Goal: Information Seeking & Learning: Find specific page/section

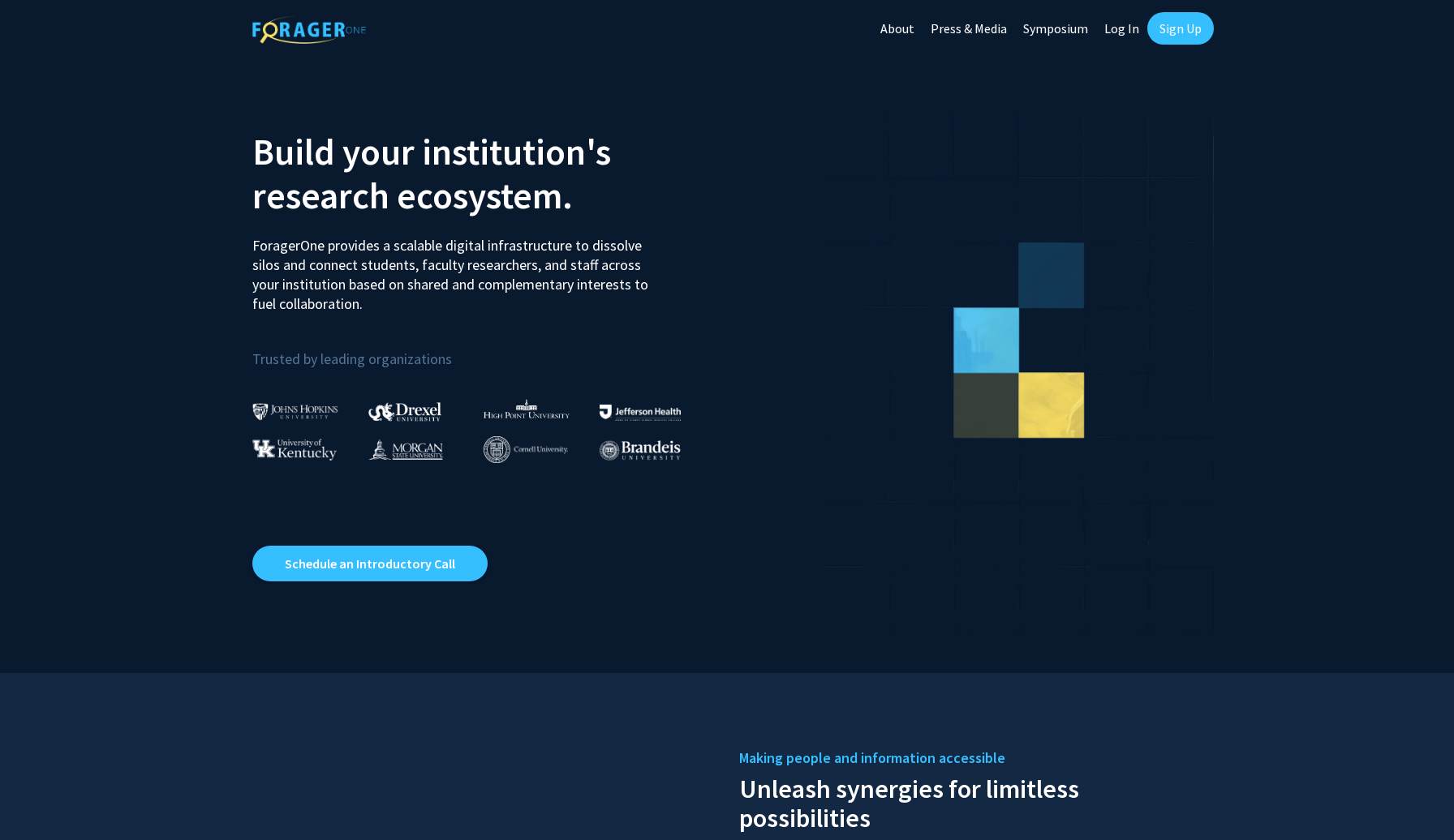
click at [1114, 29] on link "Log In" at bounding box center [1121, 28] width 51 height 57
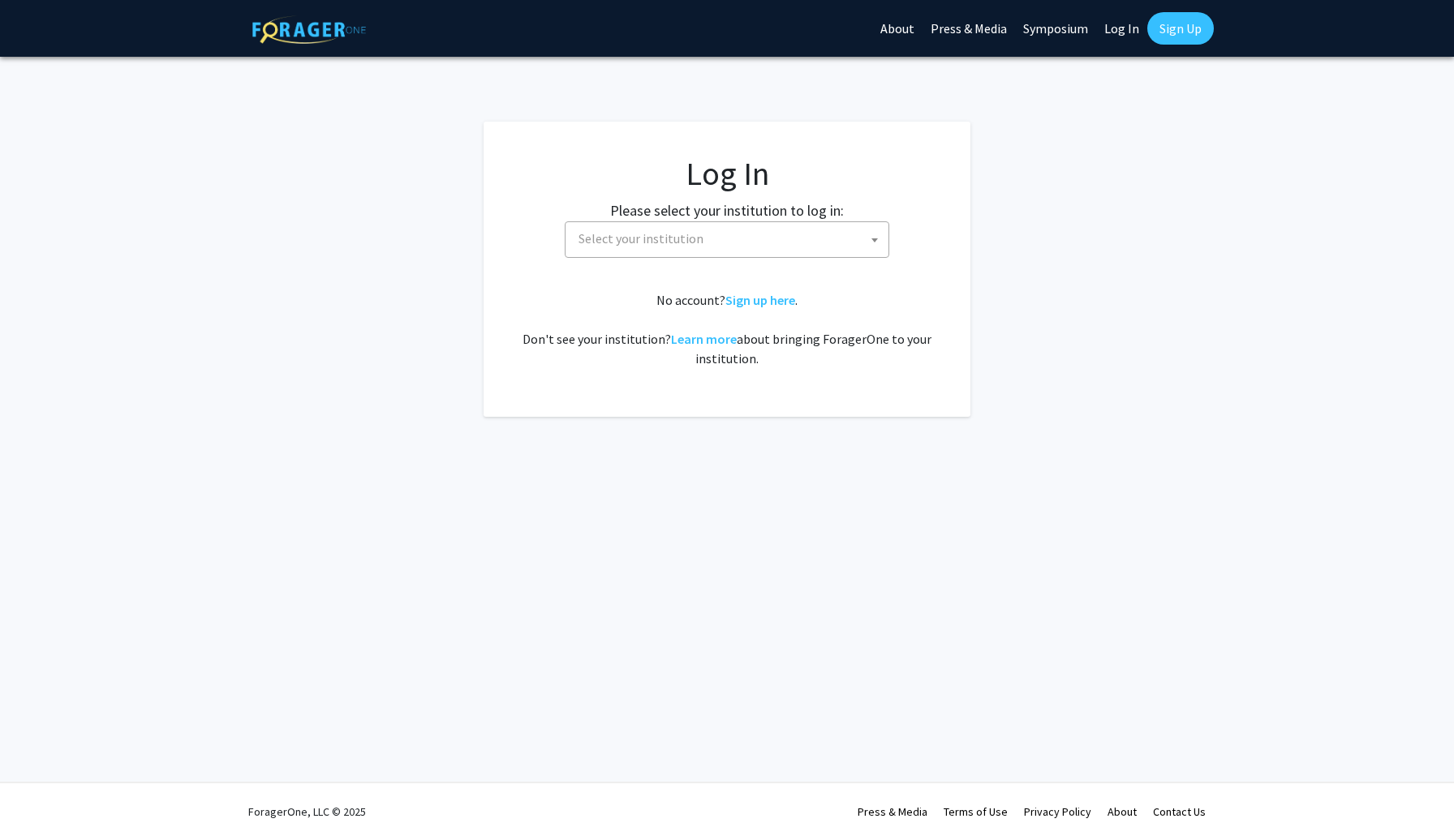
click at [837, 231] on span "Select your institution" at bounding box center [730, 239] width 317 height 33
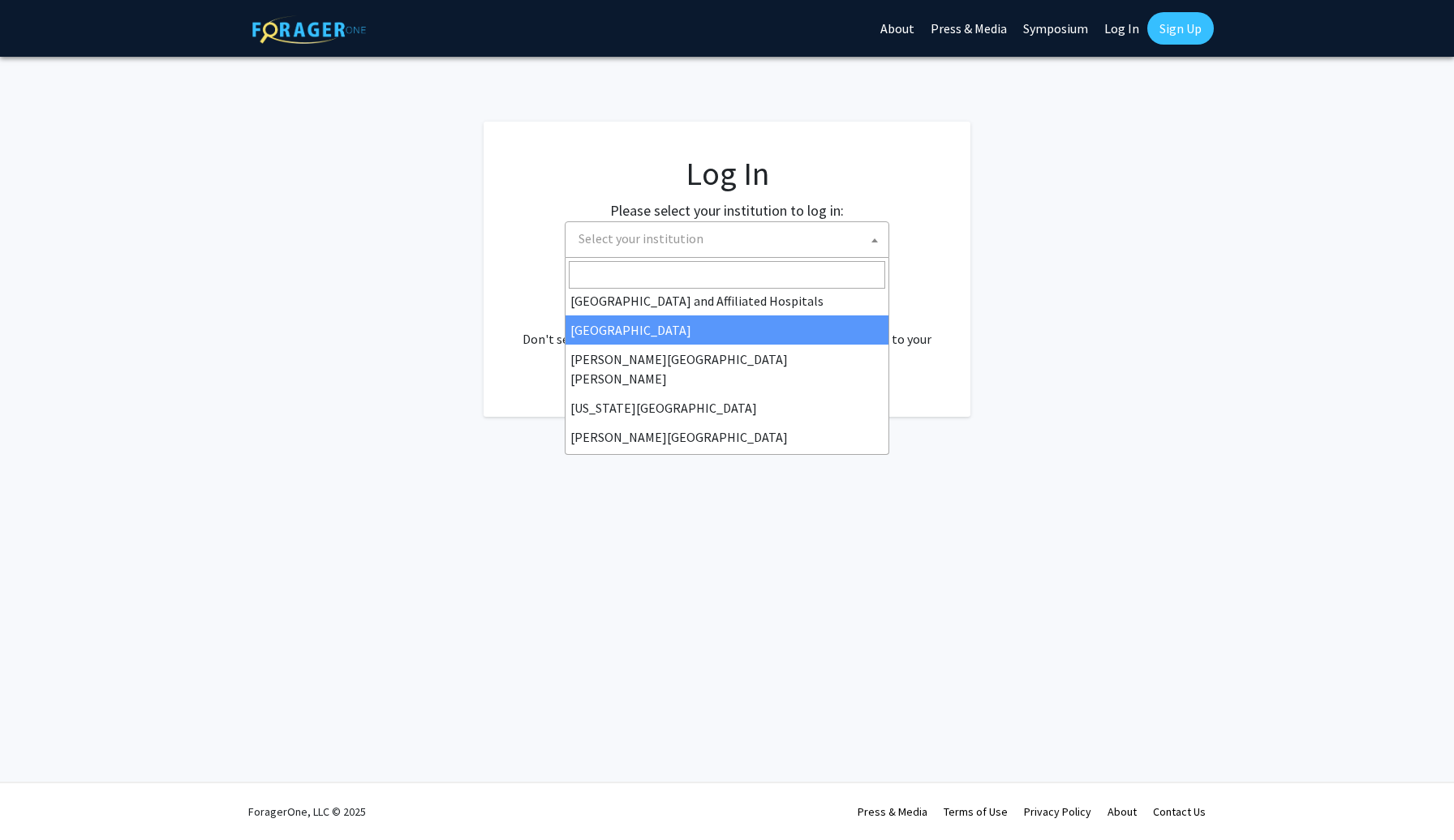
scroll to position [267, 0]
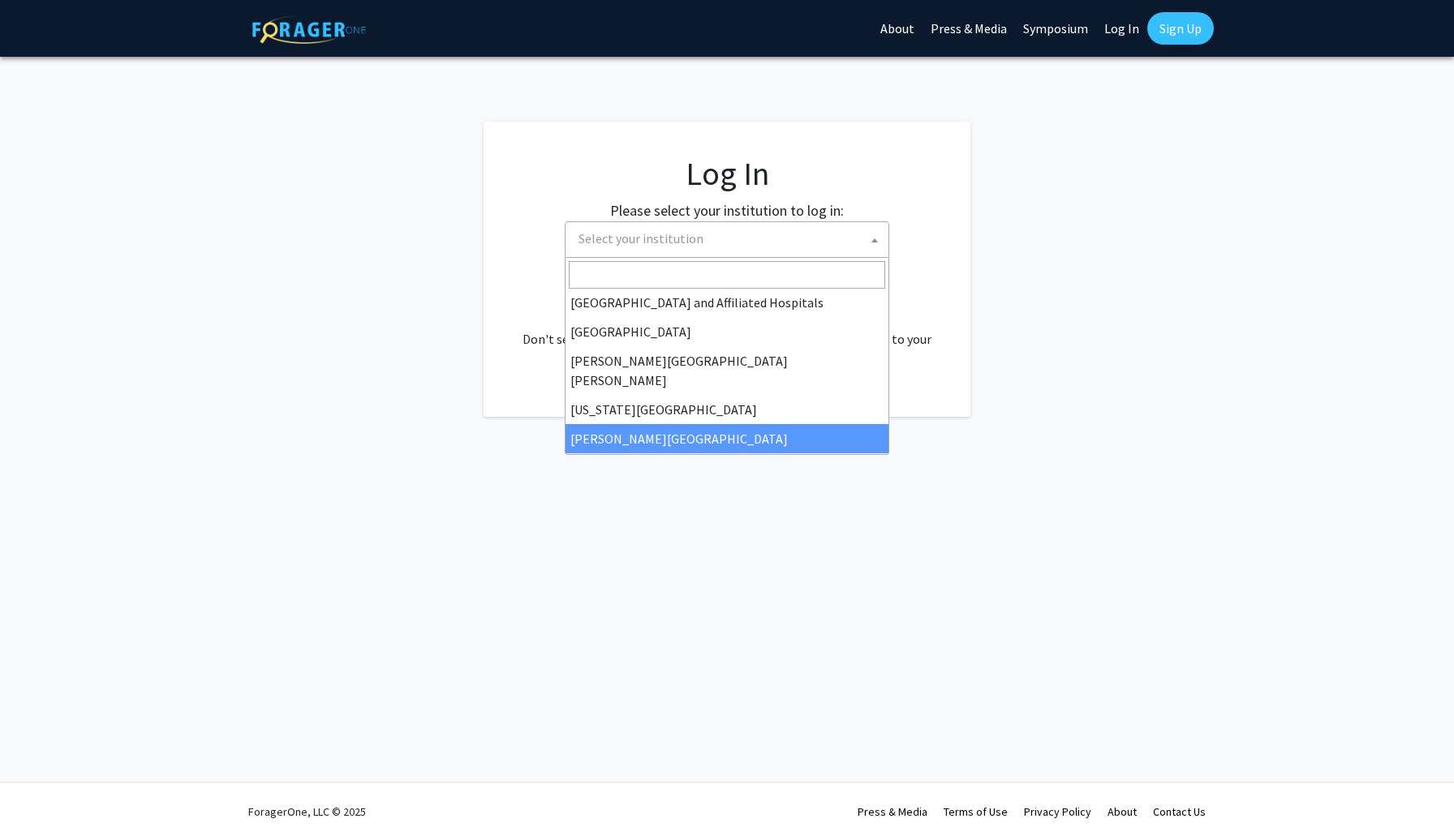
select select "28"
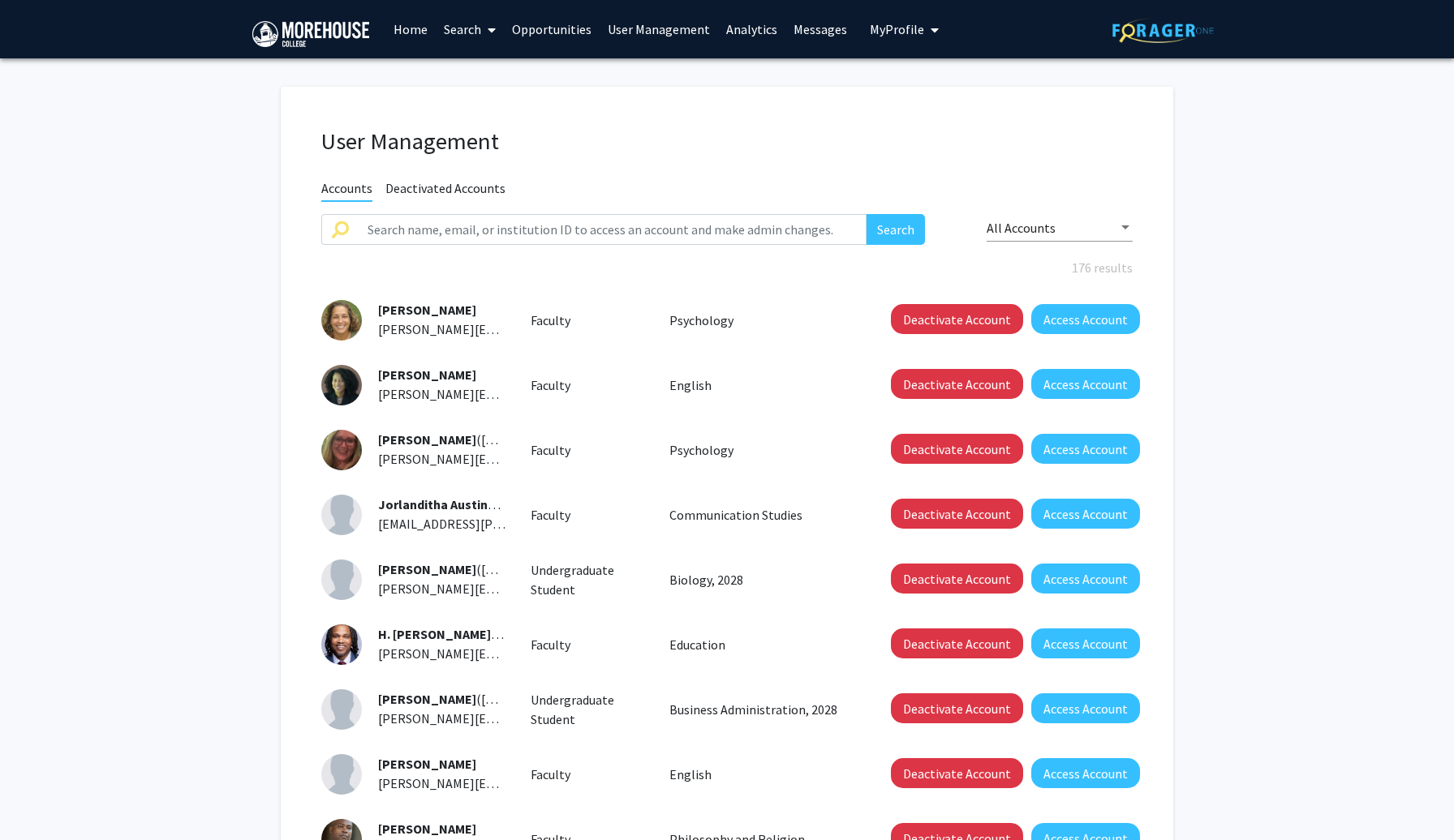
click at [408, 16] on link "Home" at bounding box center [410, 29] width 50 height 57
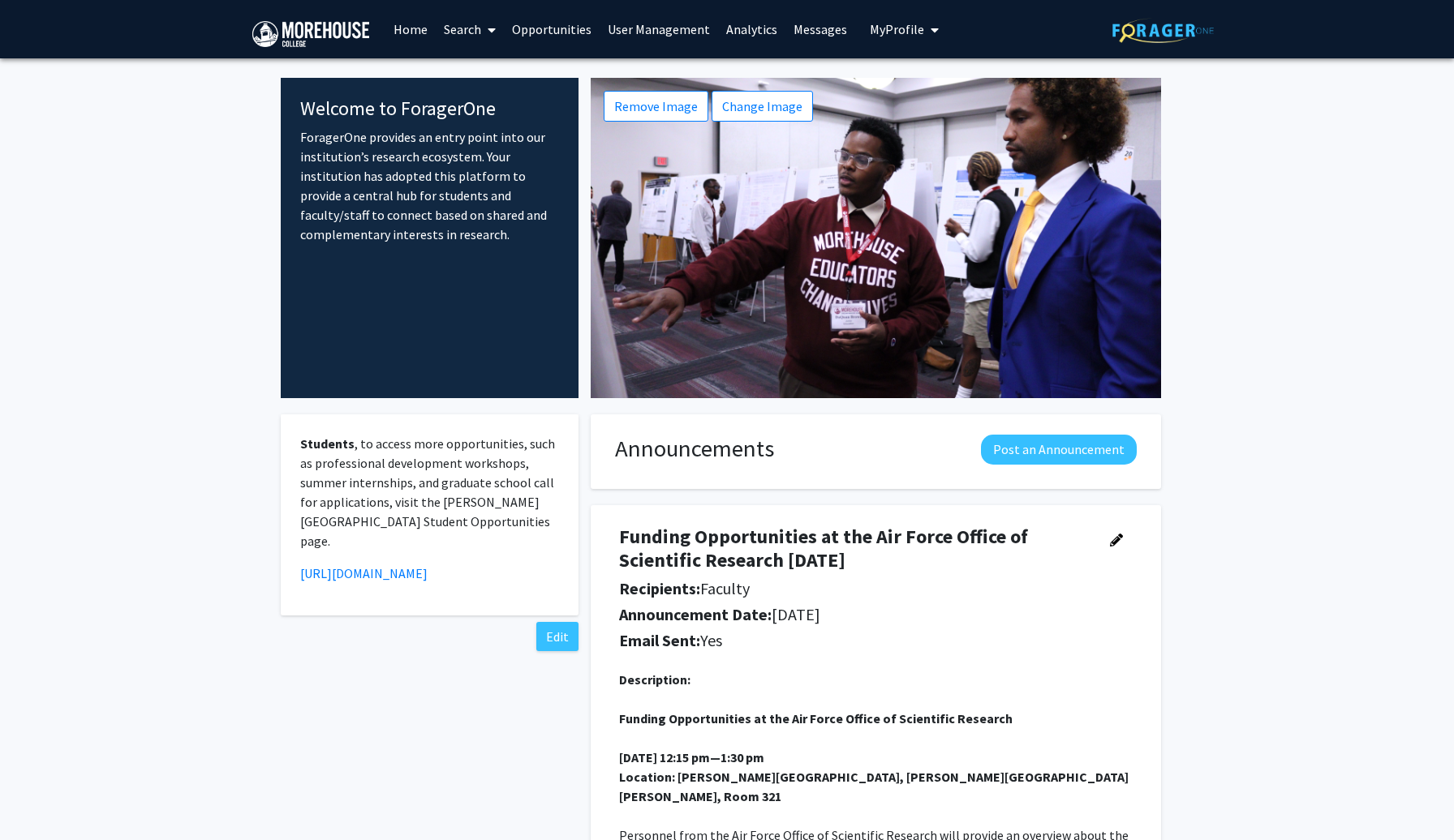
click at [462, 27] on link "Search" at bounding box center [470, 29] width 68 height 57
click at [475, 77] on span "Faculty/Staff" at bounding box center [495, 75] width 119 height 33
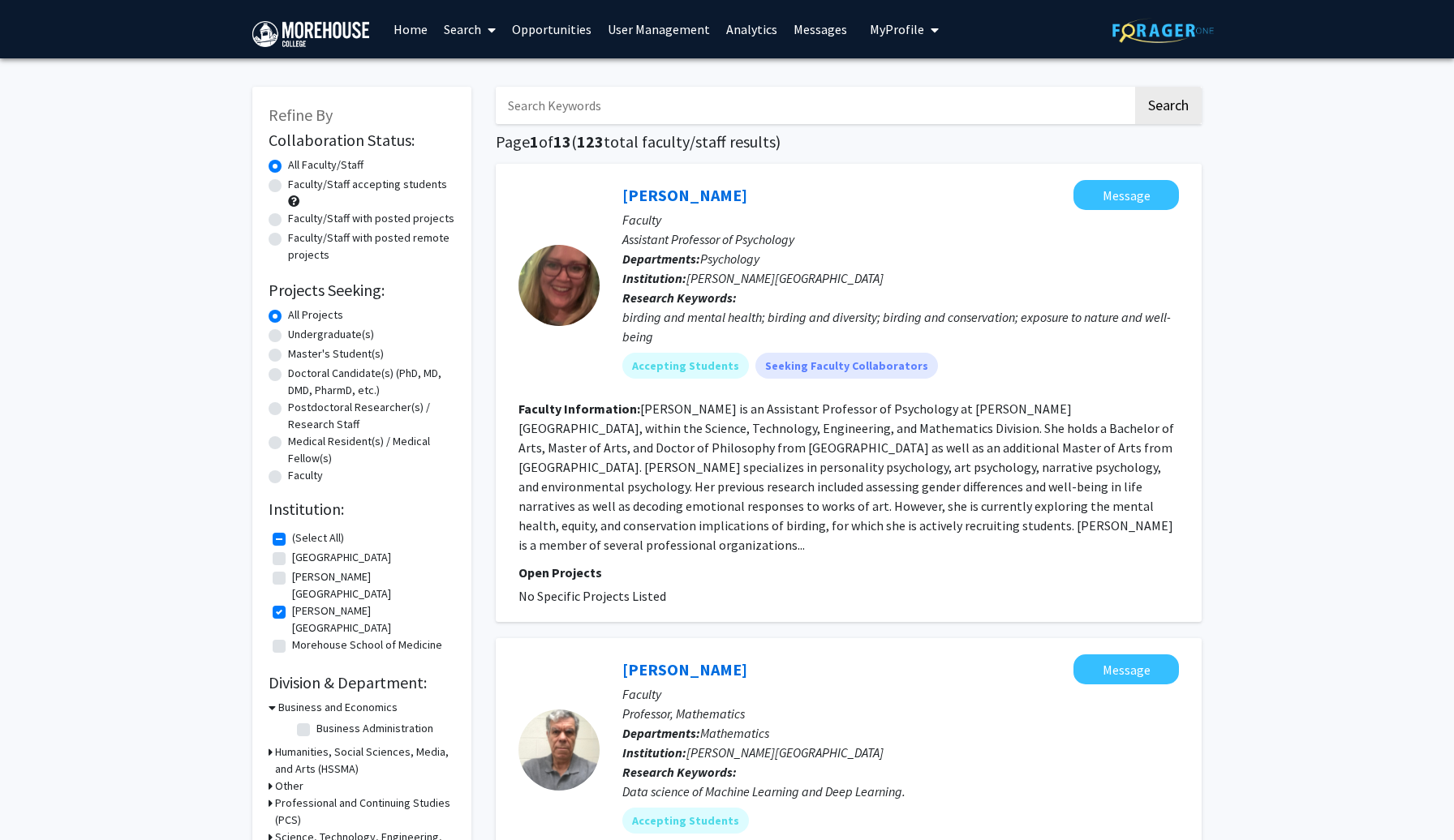
click at [905, 112] on input "Search Keywords" at bounding box center [814, 105] width 637 height 38
type input "molecular"
click at [1135, 87] on button "Search" at bounding box center [1167, 105] width 67 height 38
checkbox input "false"
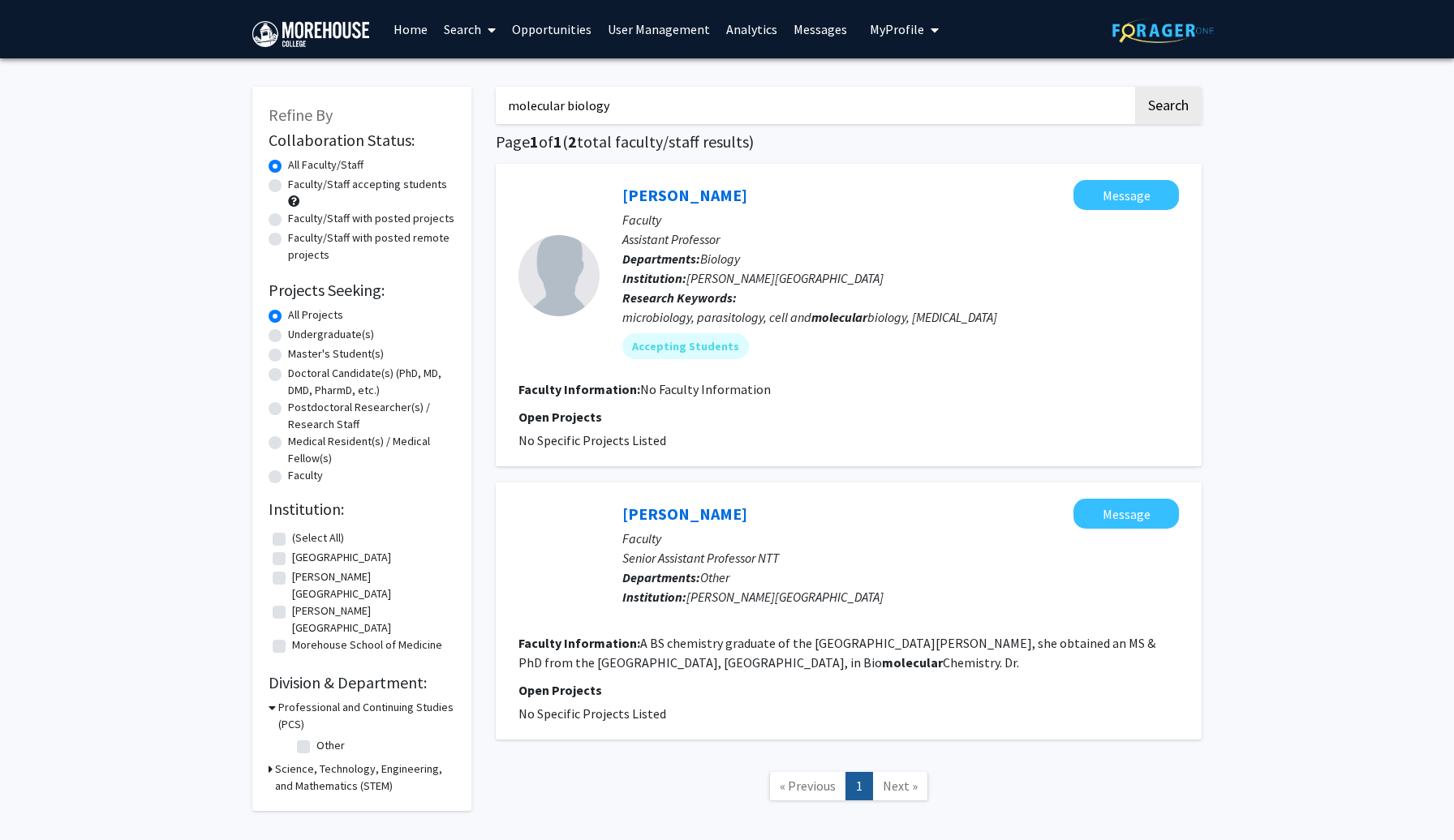
type input "molecular biology"
click at [1135, 87] on button "Search" at bounding box center [1167, 105] width 67 height 38
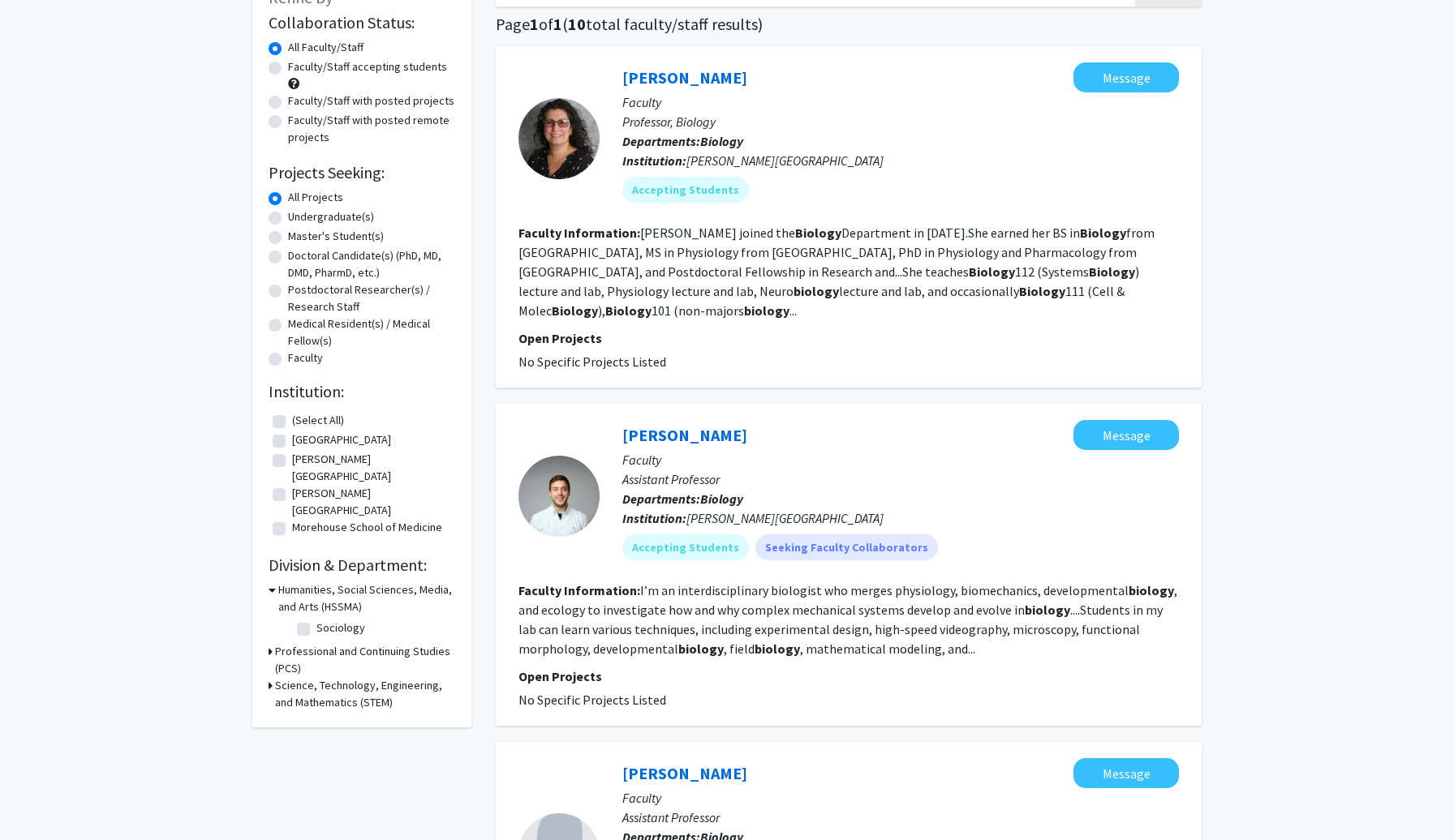
scroll to position [118, 0]
click at [292, 437] on label "[GEOGRAPHIC_DATA]" at bounding box center [342, 439] width 99 height 17
click at [292, 437] on input "[GEOGRAPHIC_DATA]" at bounding box center [297, 435] width 11 height 11
checkbox input "true"
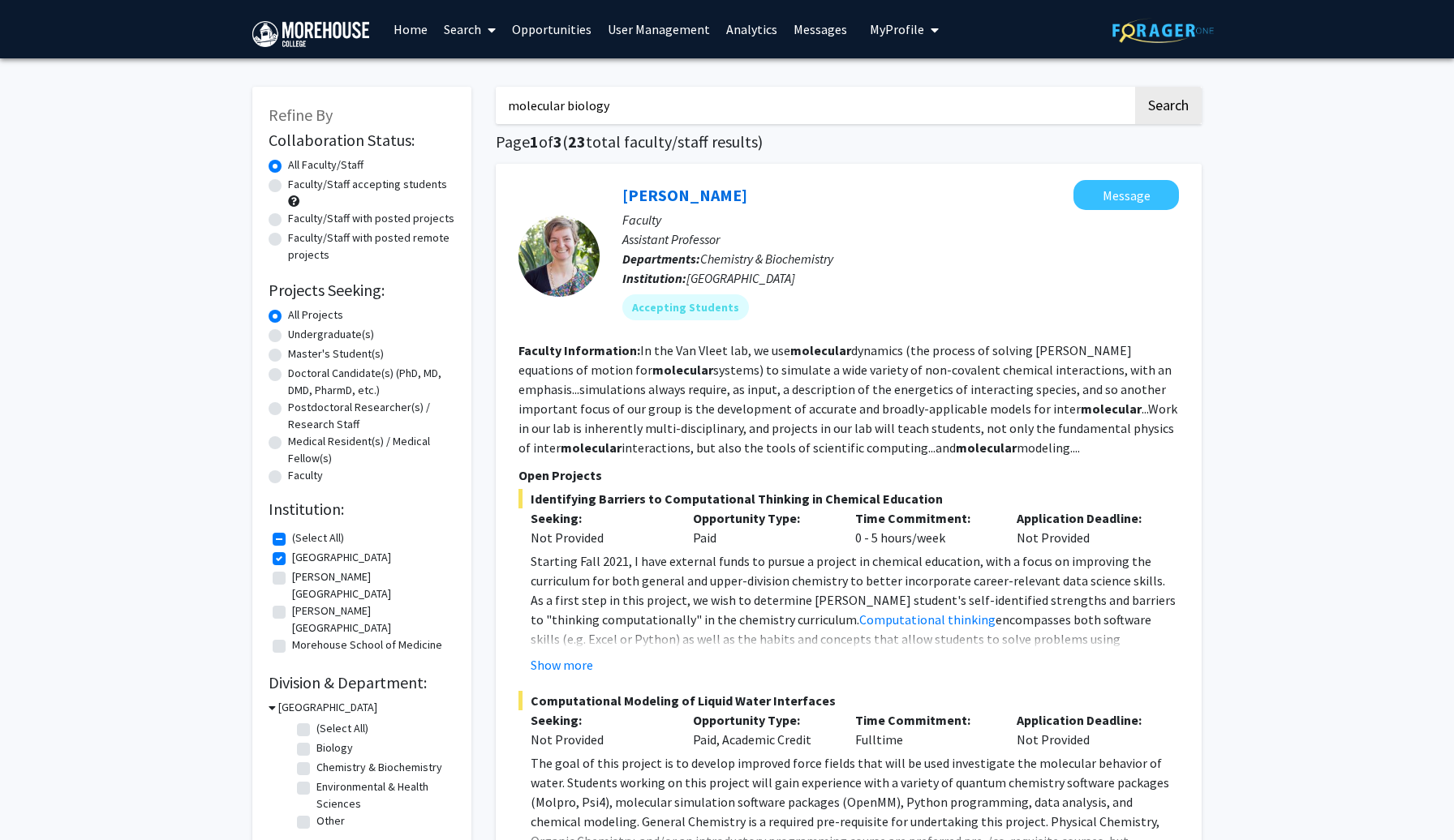
click at [408, 36] on link "Home" at bounding box center [410, 29] width 50 height 57
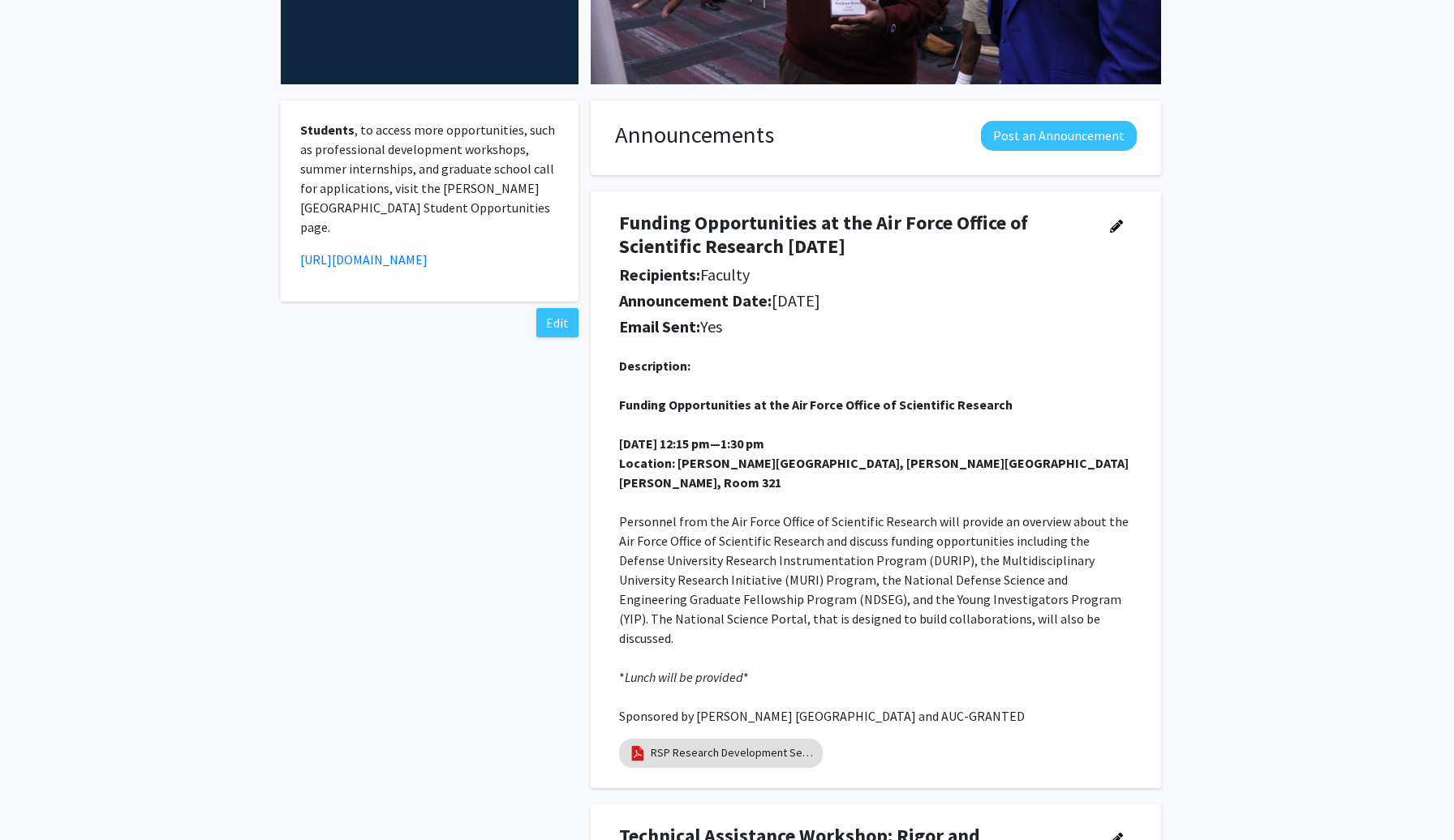
scroll to position [310, 0]
